Goal: Transaction & Acquisition: Purchase product/service

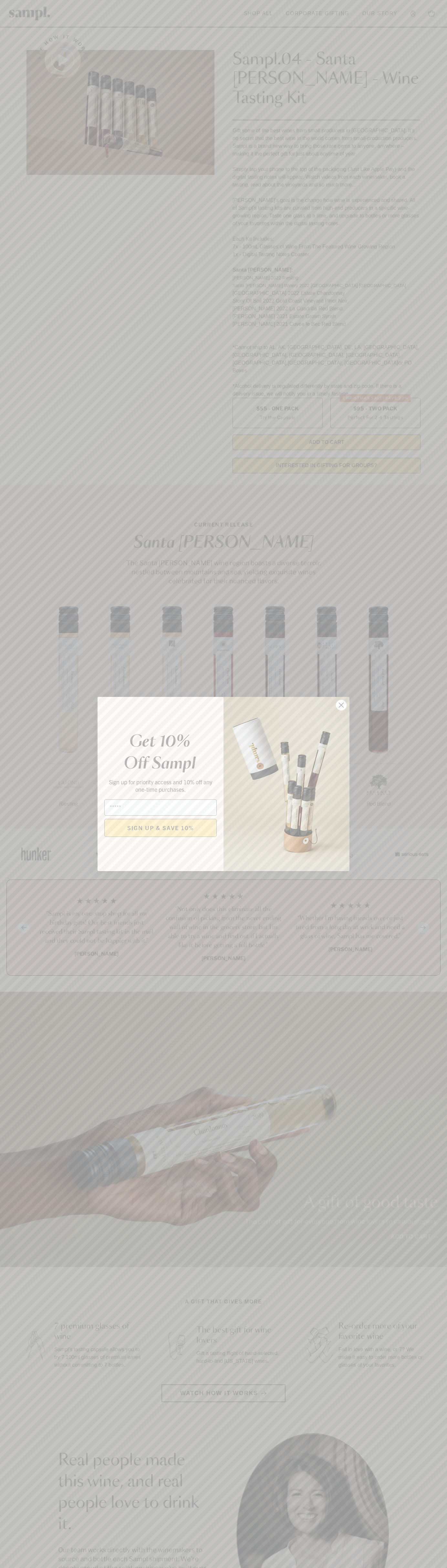
click at [341, 705] on icon "Close dialog" at bounding box center [341, 705] width 4 height 4
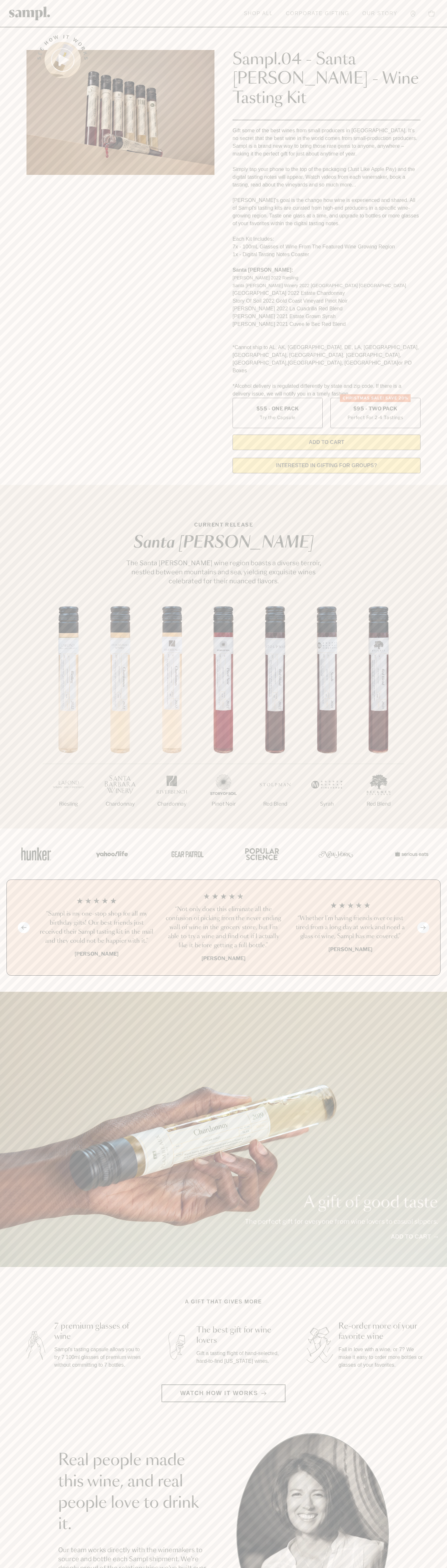
click at [341, 18] on link "Corporate Gifting" at bounding box center [317, 13] width 70 height 14
click at [15, 1567] on html "Skip to main content Toggle navigation menu Shop All Corporate Gifting Our Stor…" at bounding box center [224, 1304] width 447 height 2608
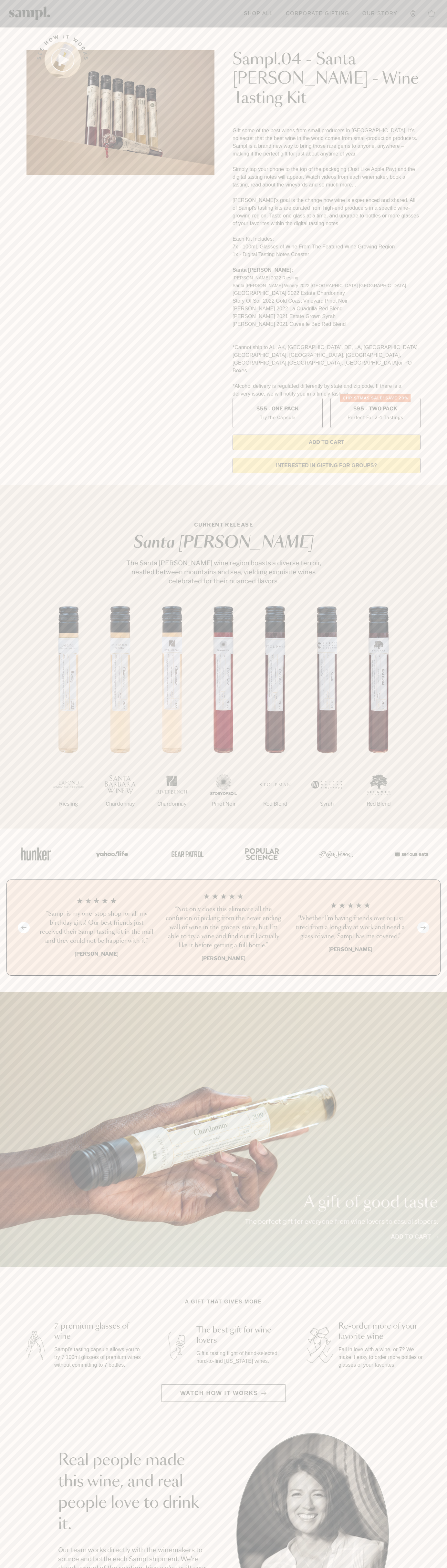
click at [19, 1373] on main "See how it works Sampl.04 - Santa Barbara - Wine Tasting Kit Gift some of the b…" at bounding box center [224, 1229] width 447 height 2458
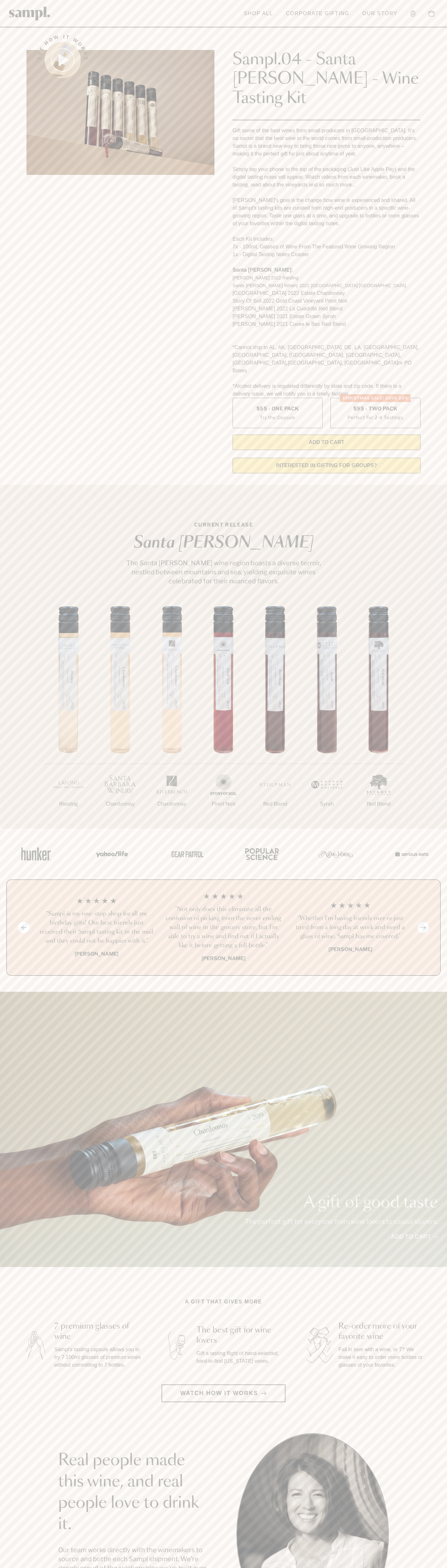
click at [375, 398] on label "Christmas SALE! Save 20% $95 - Two Pack Perfect For 2-4 Tastings" at bounding box center [375, 413] width 90 height 30
